Goal: Information Seeking & Learning: Learn about a topic

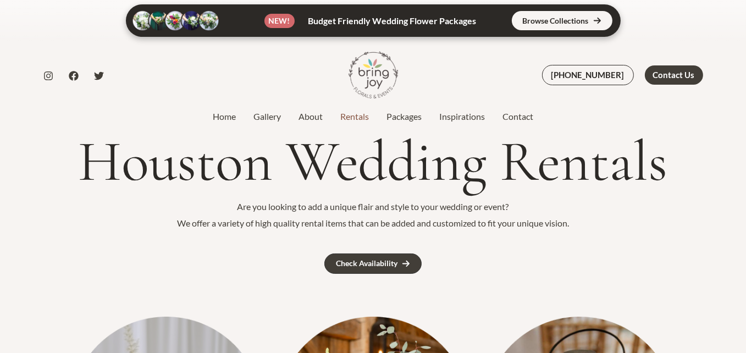
scroll to position [275, 0]
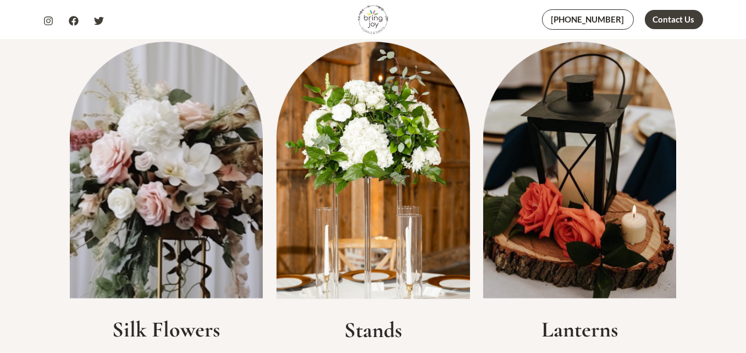
click at [130, 148] on img at bounding box center [167, 170] width 194 height 257
click at [216, 164] on img at bounding box center [167, 170] width 194 height 257
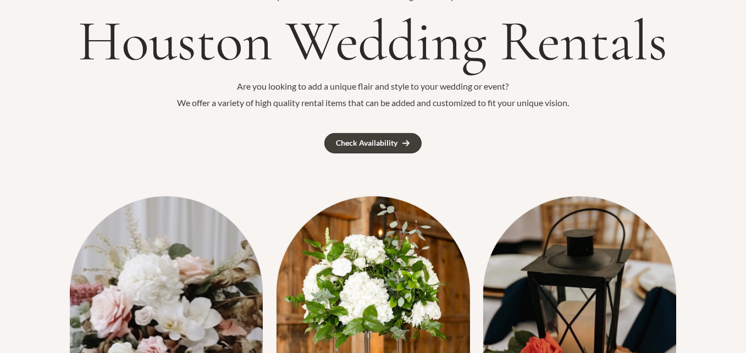
scroll to position [0, 0]
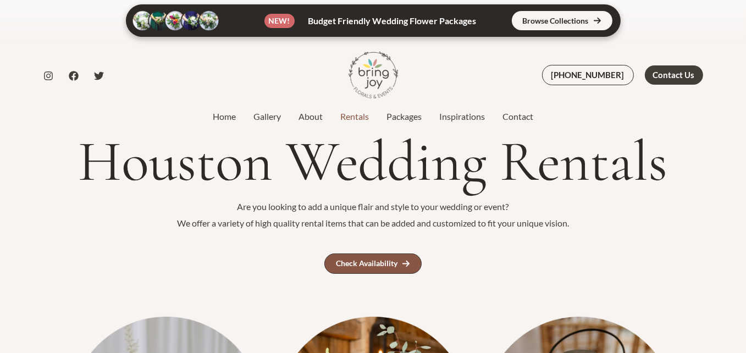
click at [371, 261] on div "Check Availability" at bounding box center [367, 264] width 62 height 8
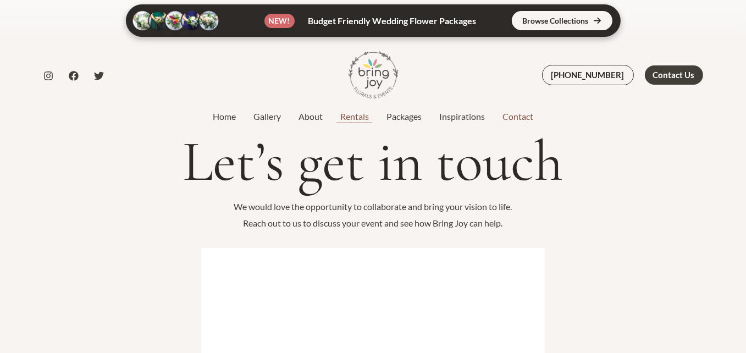
click at [351, 115] on link "Rentals" at bounding box center [355, 116] width 46 height 13
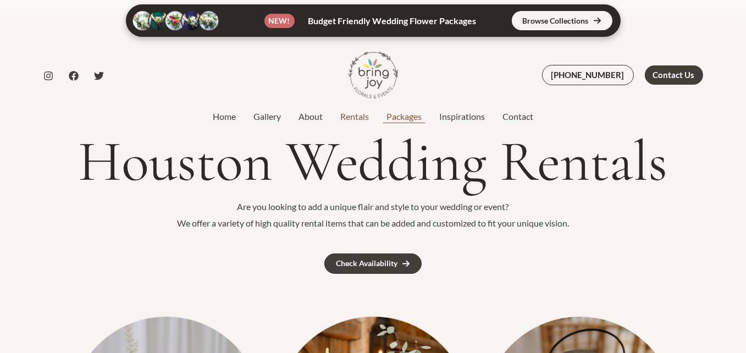
click at [405, 114] on link "Packages" at bounding box center [404, 116] width 53 height 13
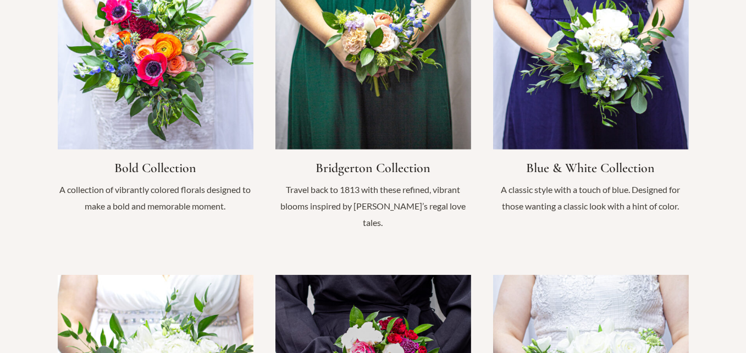
scroll to position [880, 0]
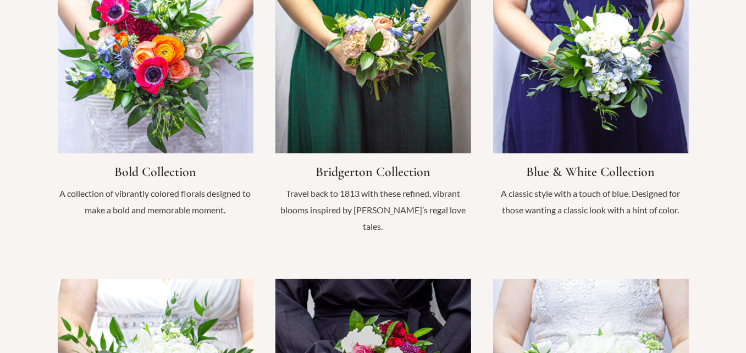
click at [189, 35] on link "Infobox Link" at bounding box center [156, 94] width 196 height 272
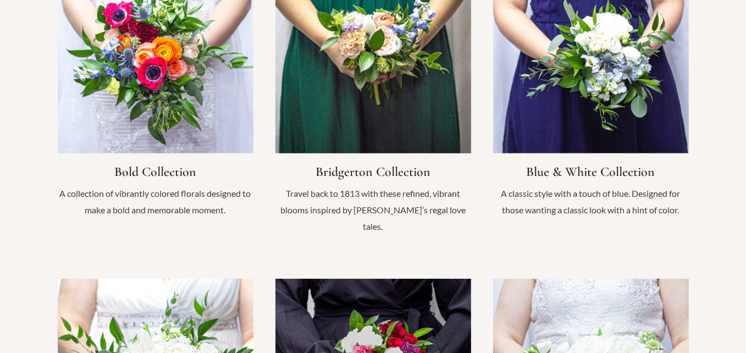
click at [371, 32] on link "Infobox Link" at bounding box center [374, 102] width 196 height 288
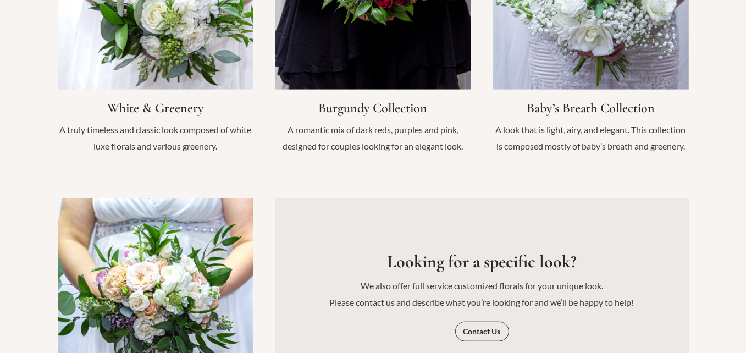
scroll to position [1375, 0]
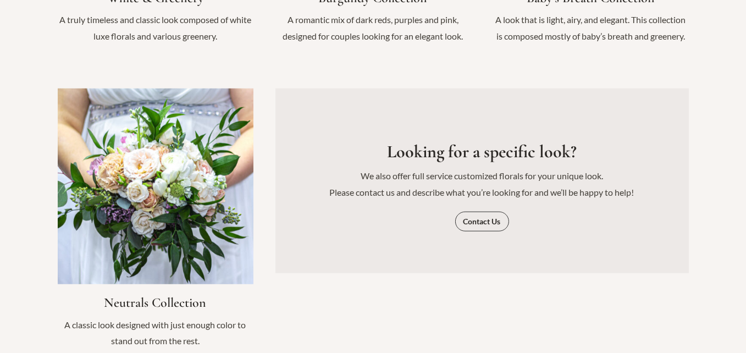
click at [133, 176] on link "Infobox Link" at bounding box center [156, 225] width 196 height 272
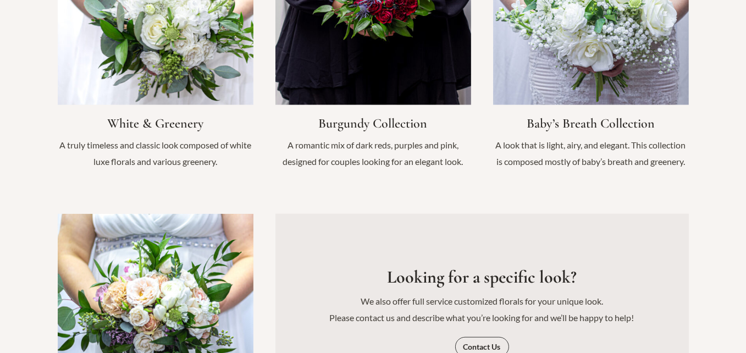
scroll to position [1155, 0]
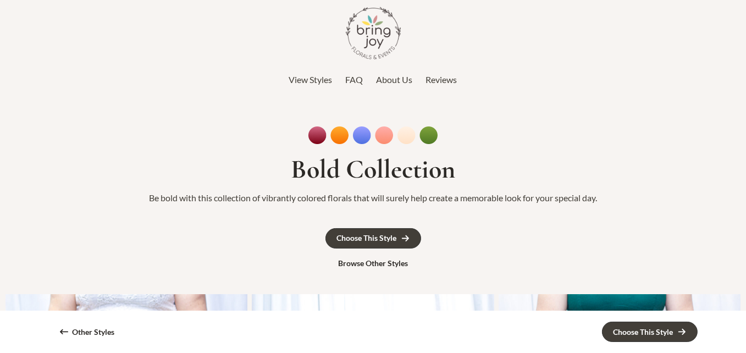
click at [408, 137] on img at bounding box center [373, 135] width 129 height 18
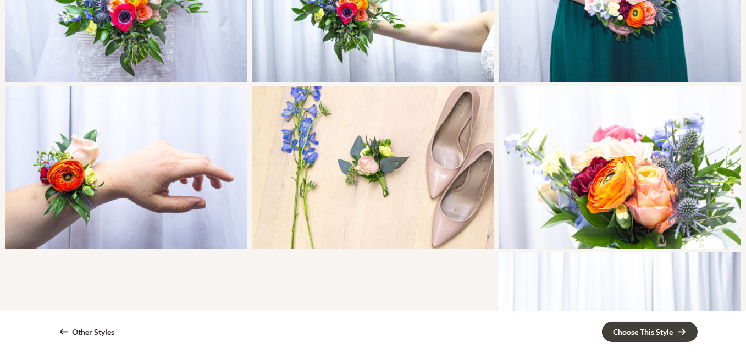
scroll to position [220, 0]
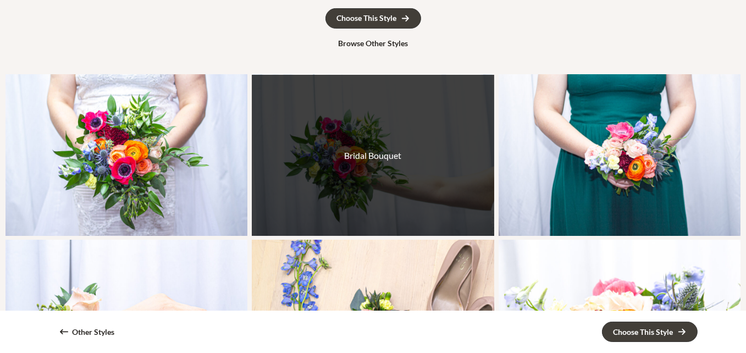
click at [346, 161] on div "Bridal Bouquet" at bounding box center [373, 156] width 242 height 162
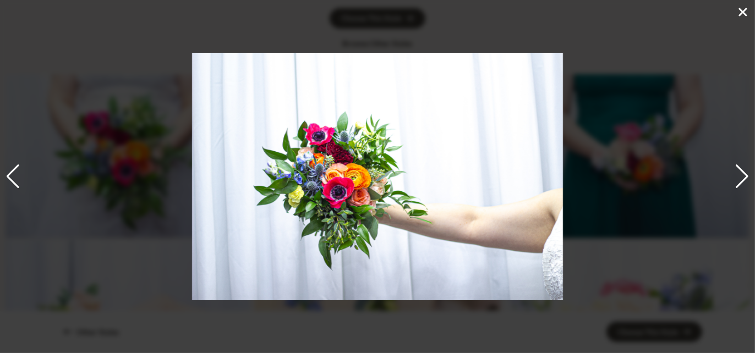
click at [736, 170] on div "Next slide" at bounding box center [741, 176] width 15 height 24
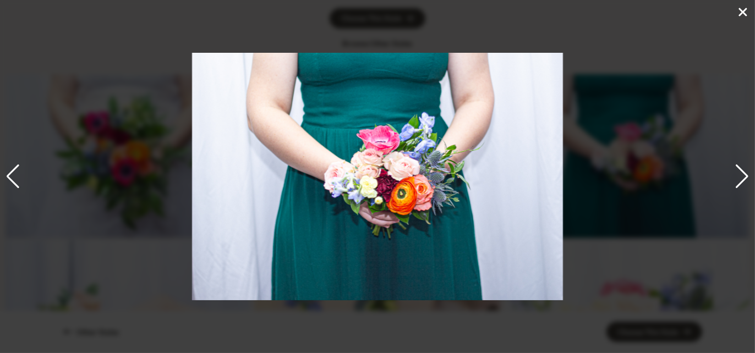
click at [737, 170] on div "Next slide" at bounding box center [741, 176] width 15 height 24
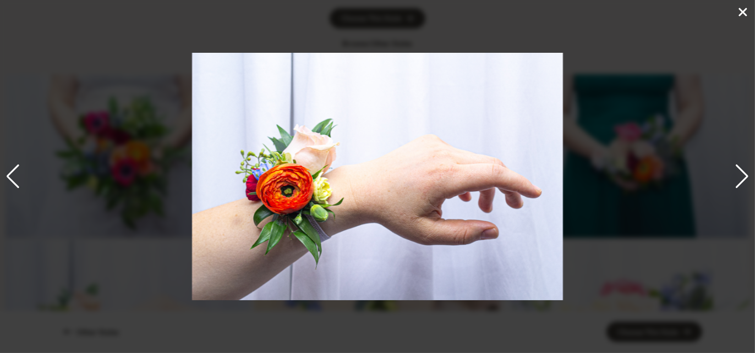
click at [737, 170] on div "Next slide" at bounding box center [741, 176] width 15 height 24
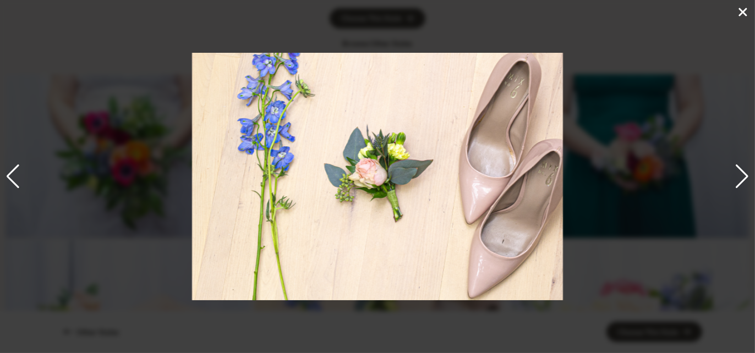
click at [741, 11] on icon at bounding box center [743, 12] width 8 height 8
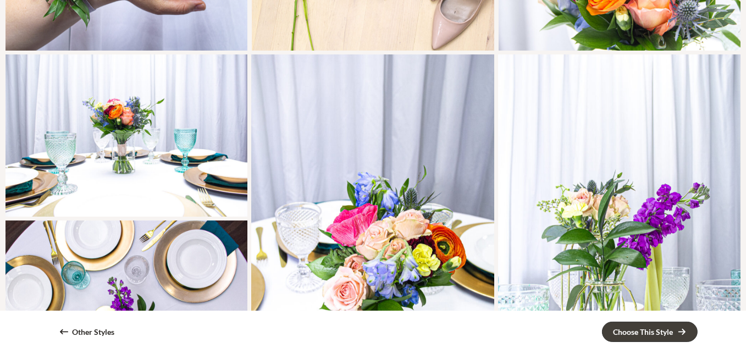
scroll to position [660, 0]
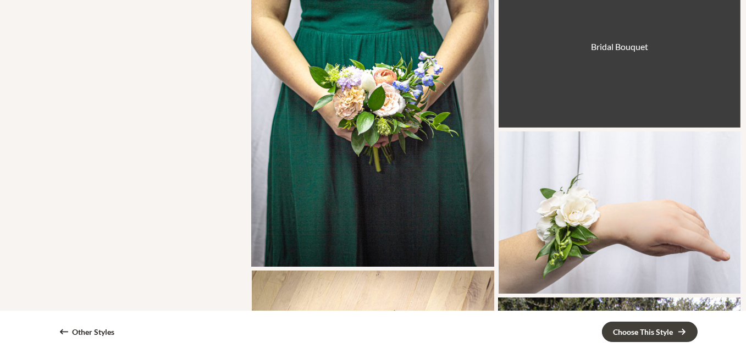
scroll to position [330, 0]
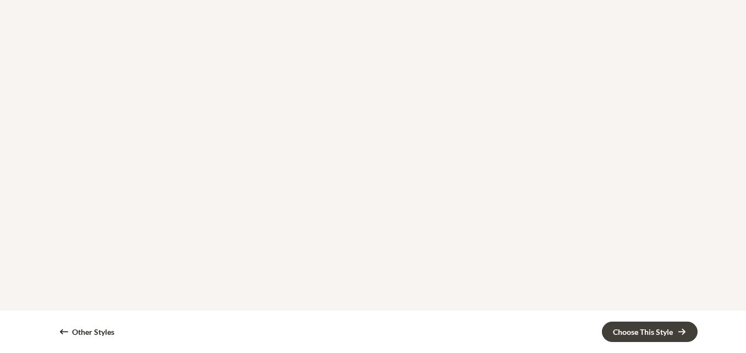
scroll to position [605, 0]
